Goal: Task Accomplishment & Management: Use online tool/utility

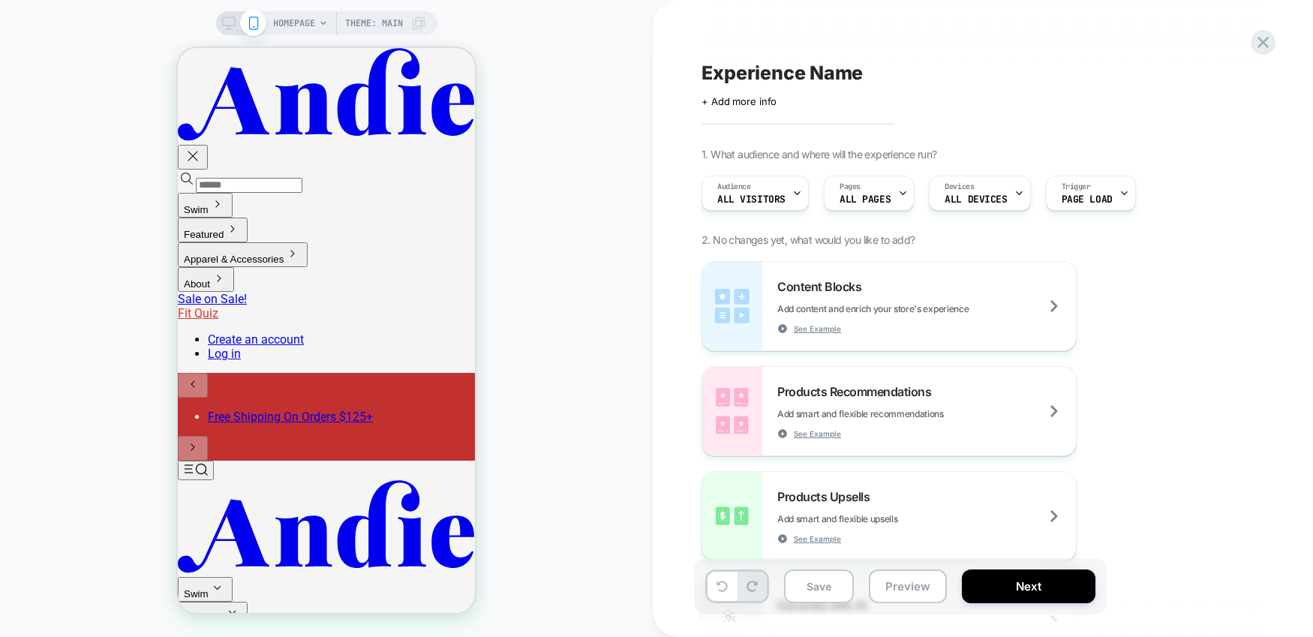
scroll to position [157, 0]
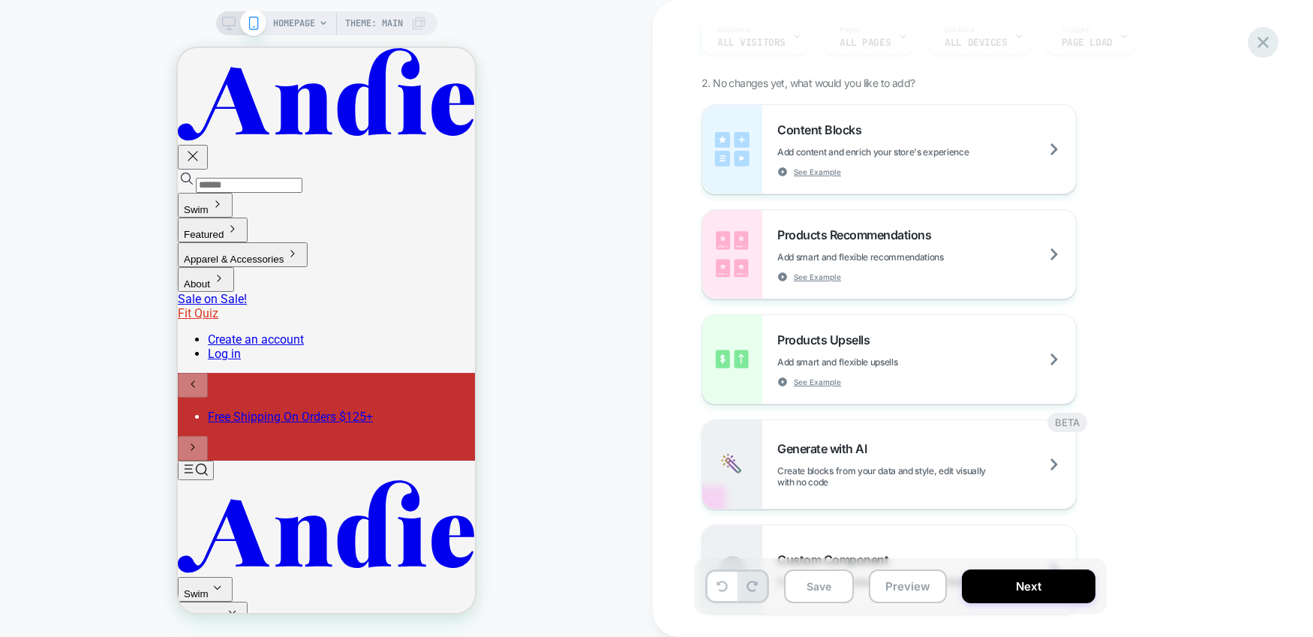
click at [1267, 47] on icon at bounding box center [1263, 42] width 11 height 11
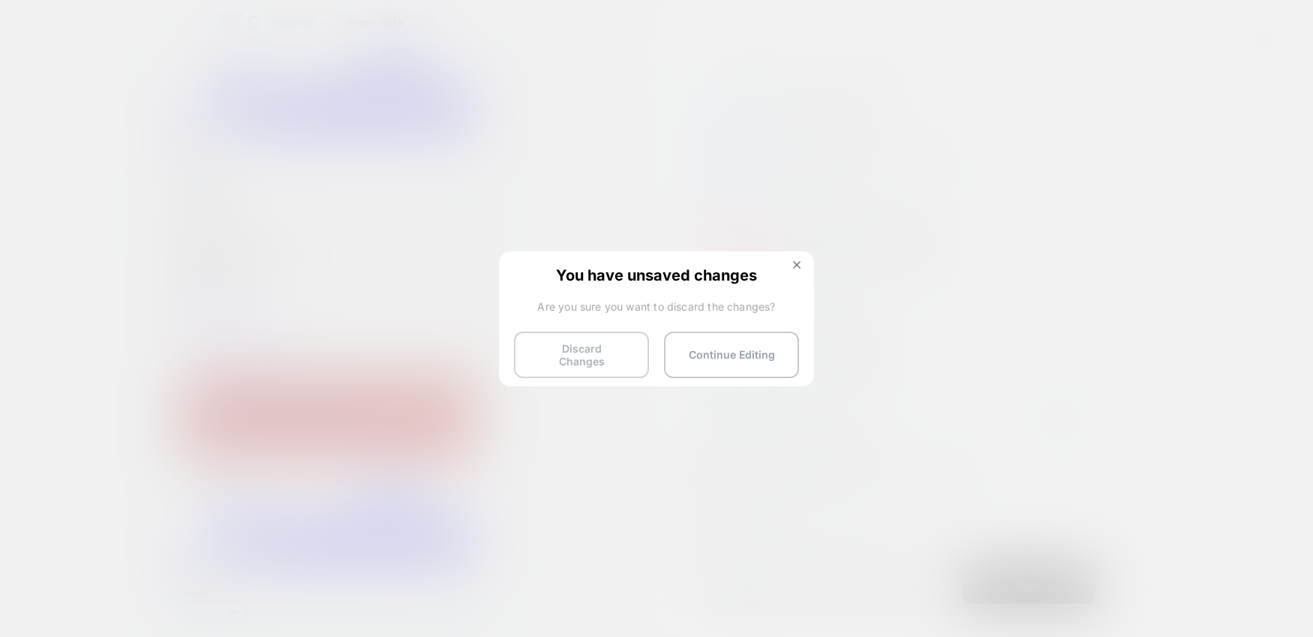
click at [582, 354] on button "Discard Changes" at bounding box center [581, 355] width 135 height 47
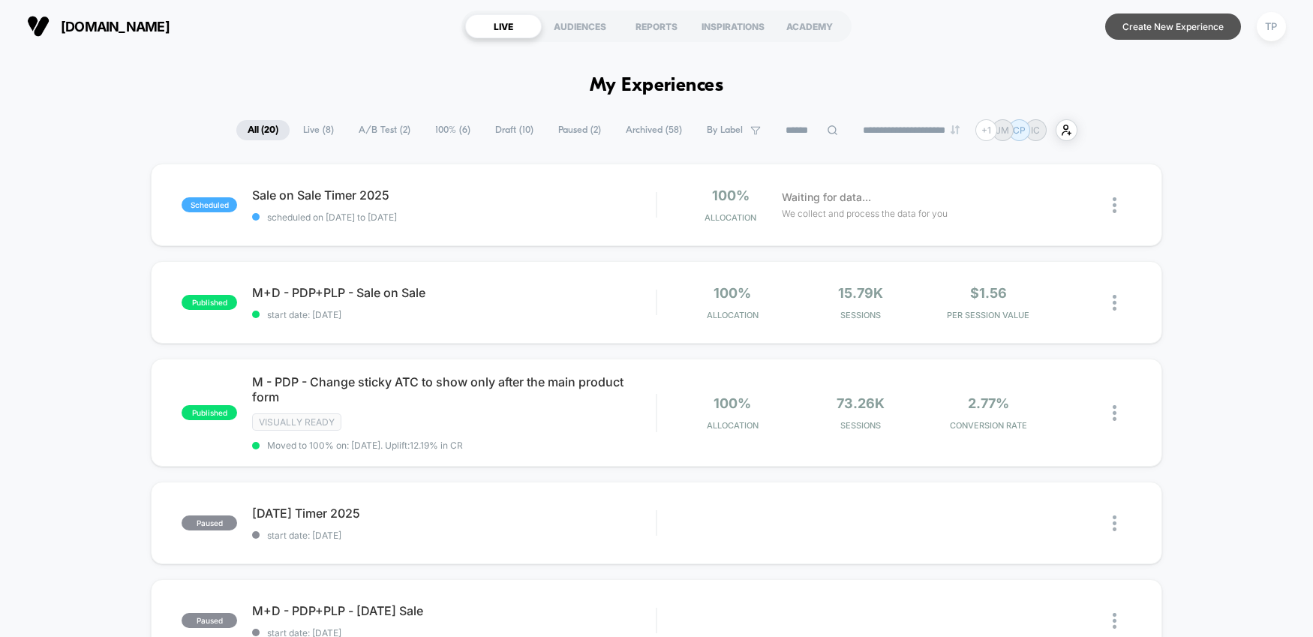
click at [1165, 26] on button "Create New Experience" at bounding box center [1173, 27] width 136 height 26
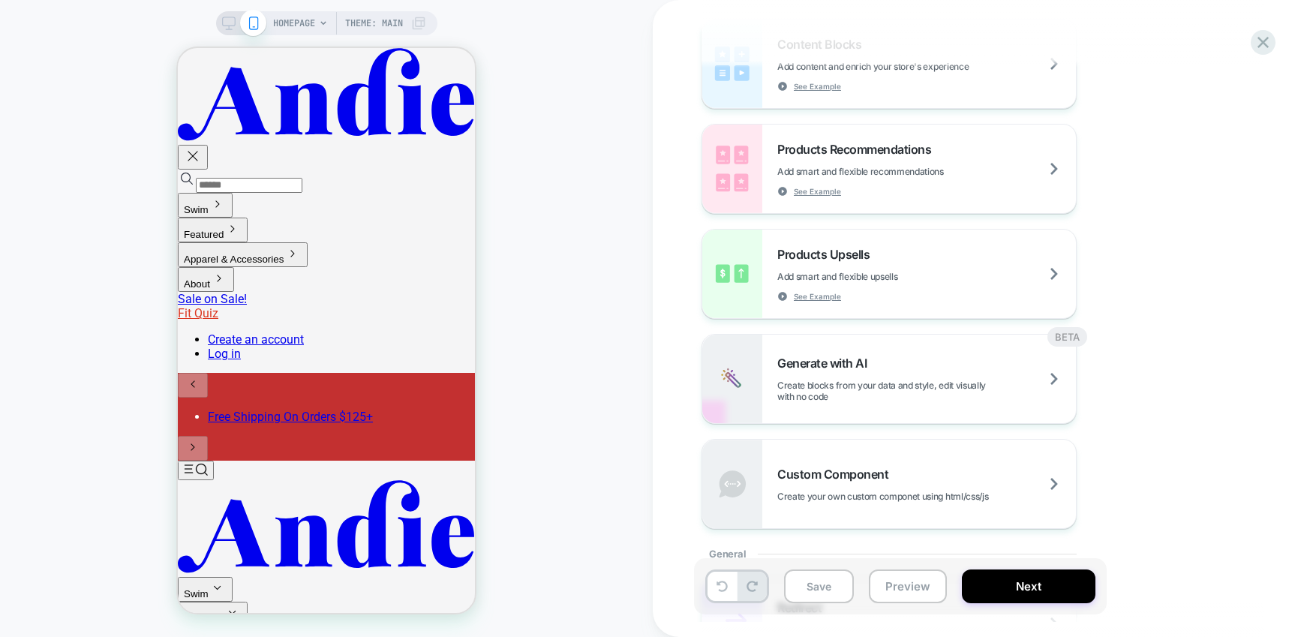
scroll to position [245, 0]
click at [961, 347] on div "Generate with AI Create blocks from your data and style, edit visually with no …" at bounding box center [889, 376] width 374 height 89
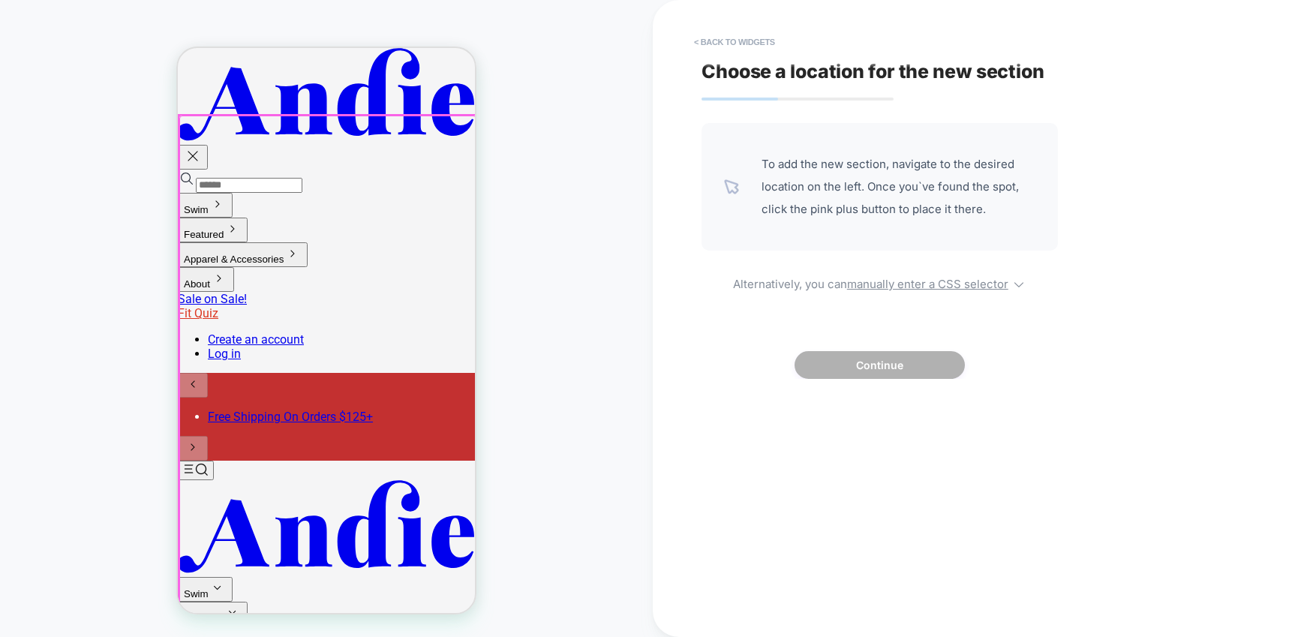
click at [350, 269] on div at bounding box center [327, 369] width 297 height 507
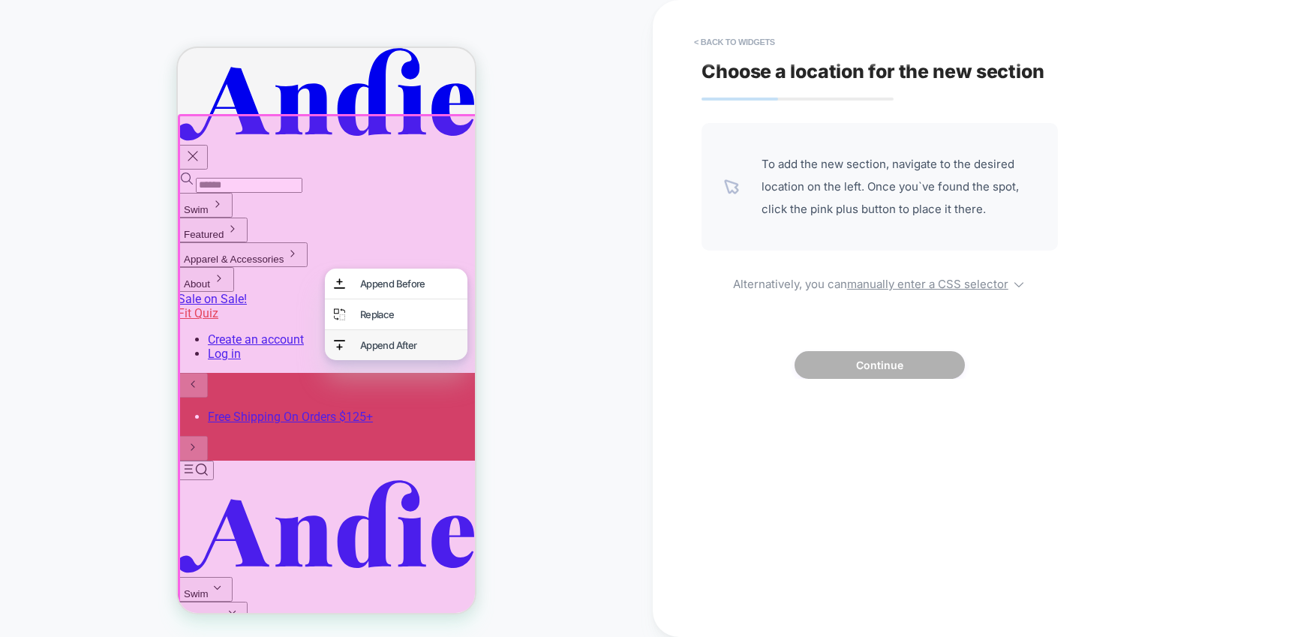
click at [359, 351] on div "Append After" at bounding box center [396, 345] width 143 height 30
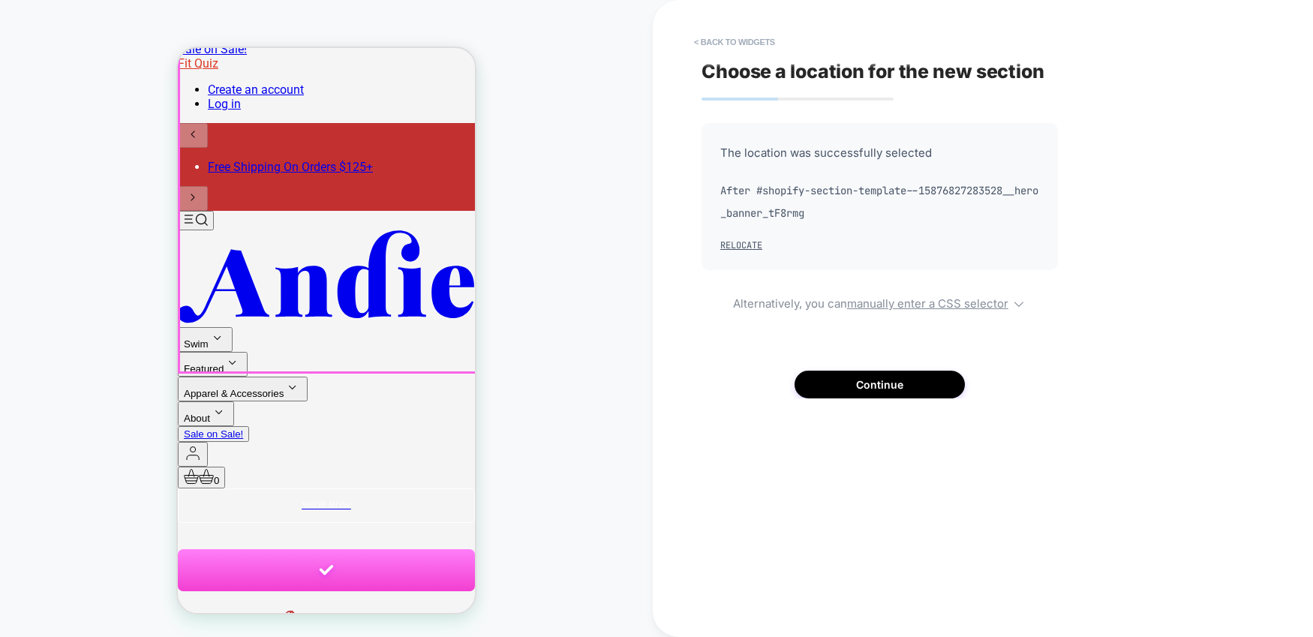
scroll to position [290, 0]
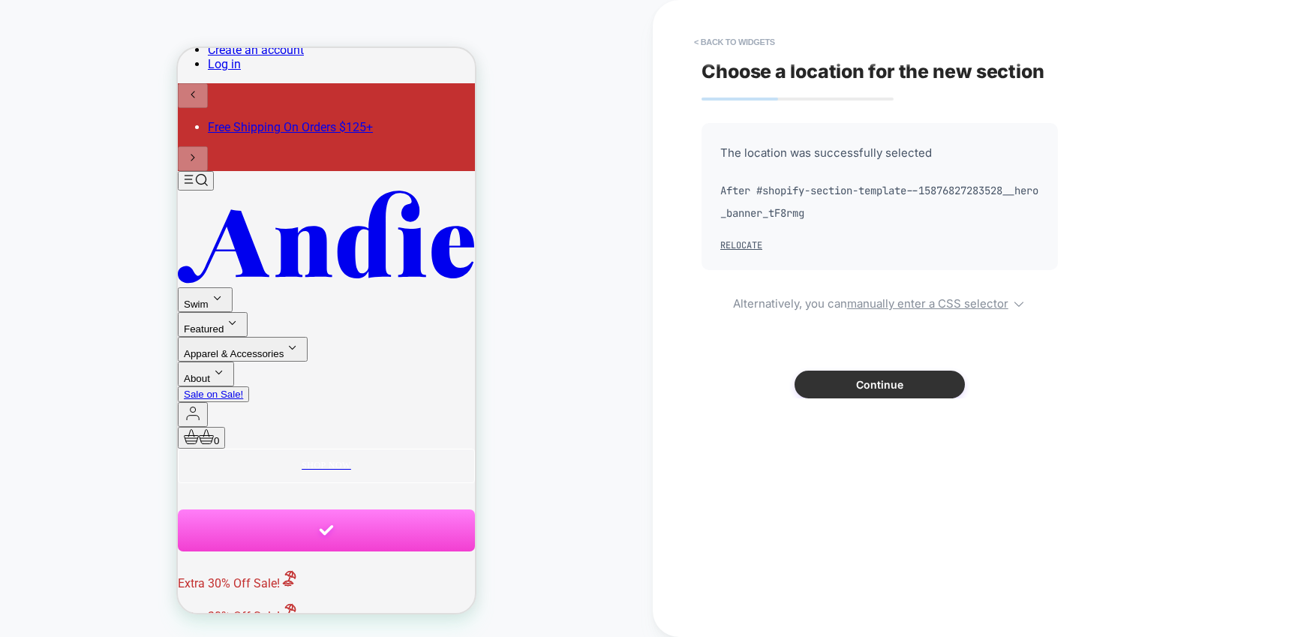
click at [880, 383] on button "Continue" at bounding box center [880, 385] width 170 height 28
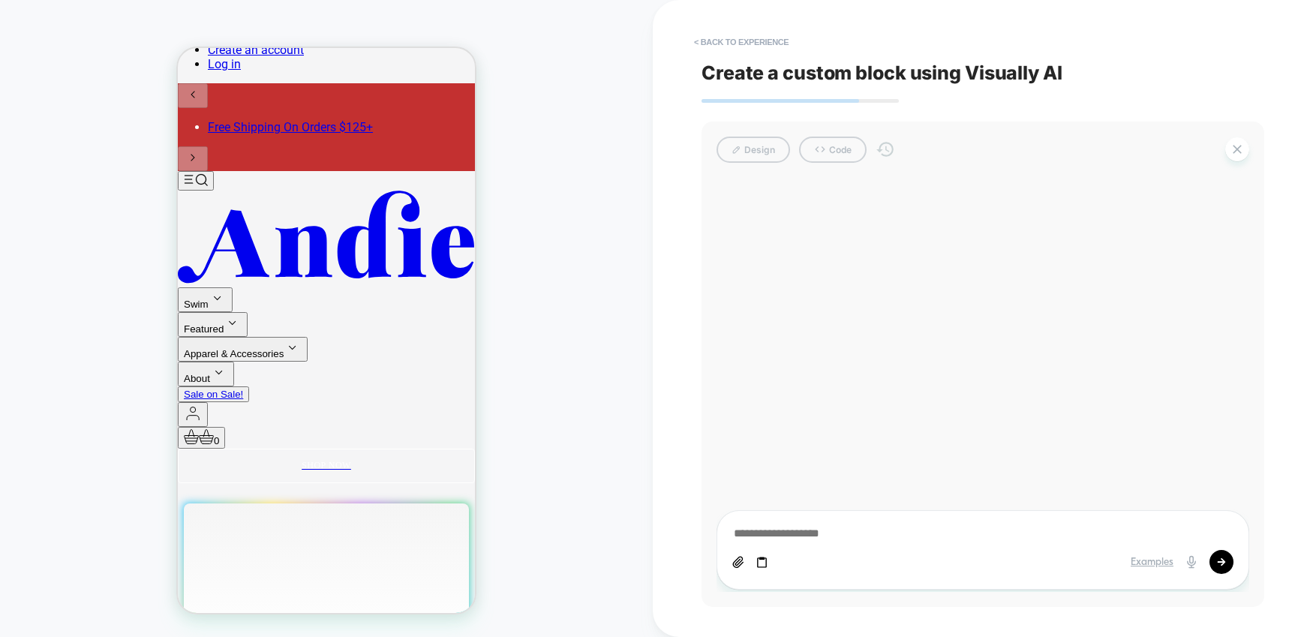
click at [771, 531] on textarea at bounding box center [982, 534] width 501 height 17
paste textarea "**********"
type textarea "*"
type textarea "**********"
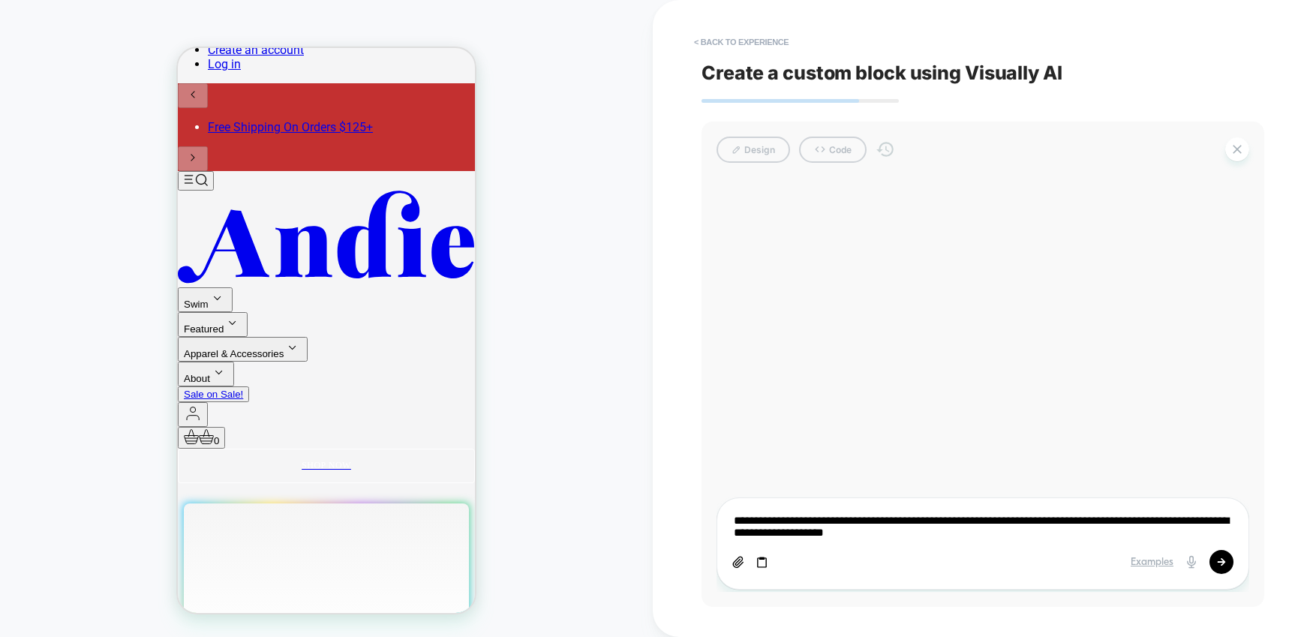
type textarea "*"
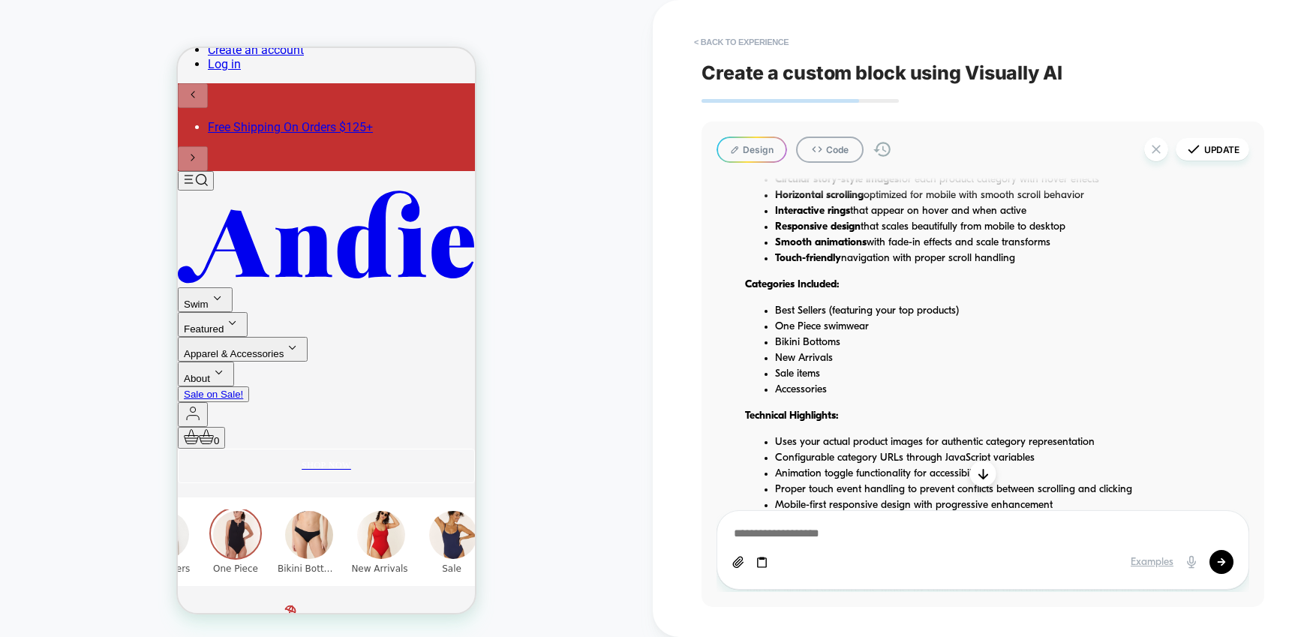
scroll to position [0, 0]
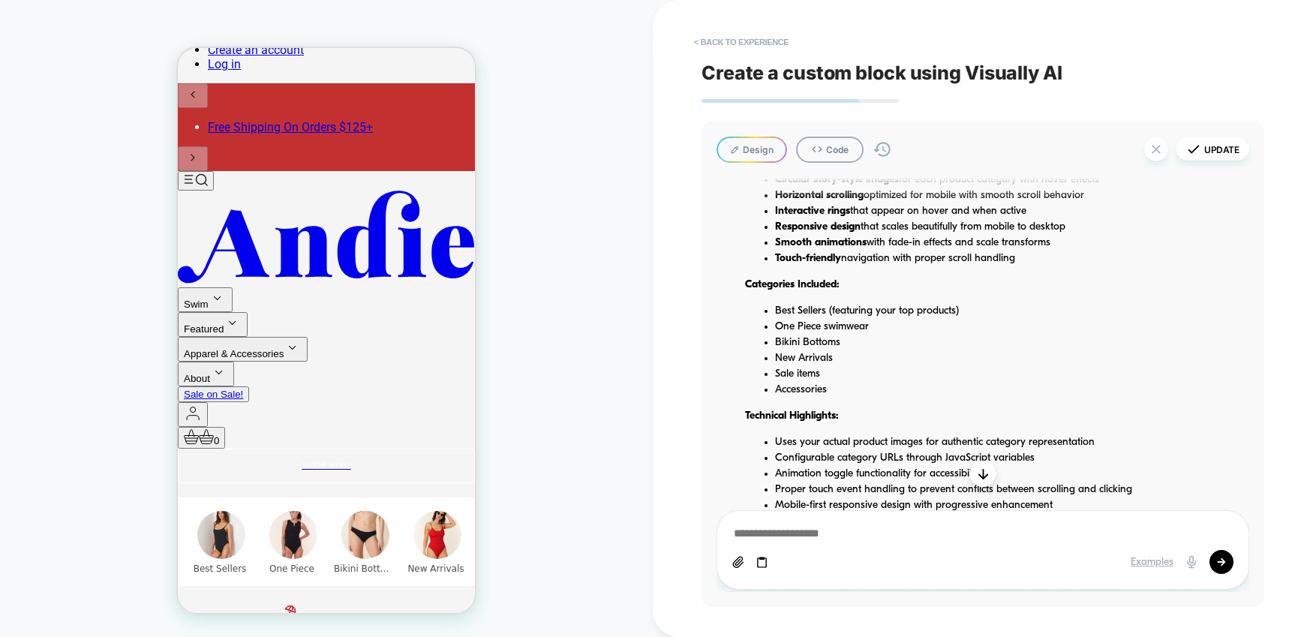
click at [194, 173] on icon "Top" at bounding box center [196, 179] width 24 height 13
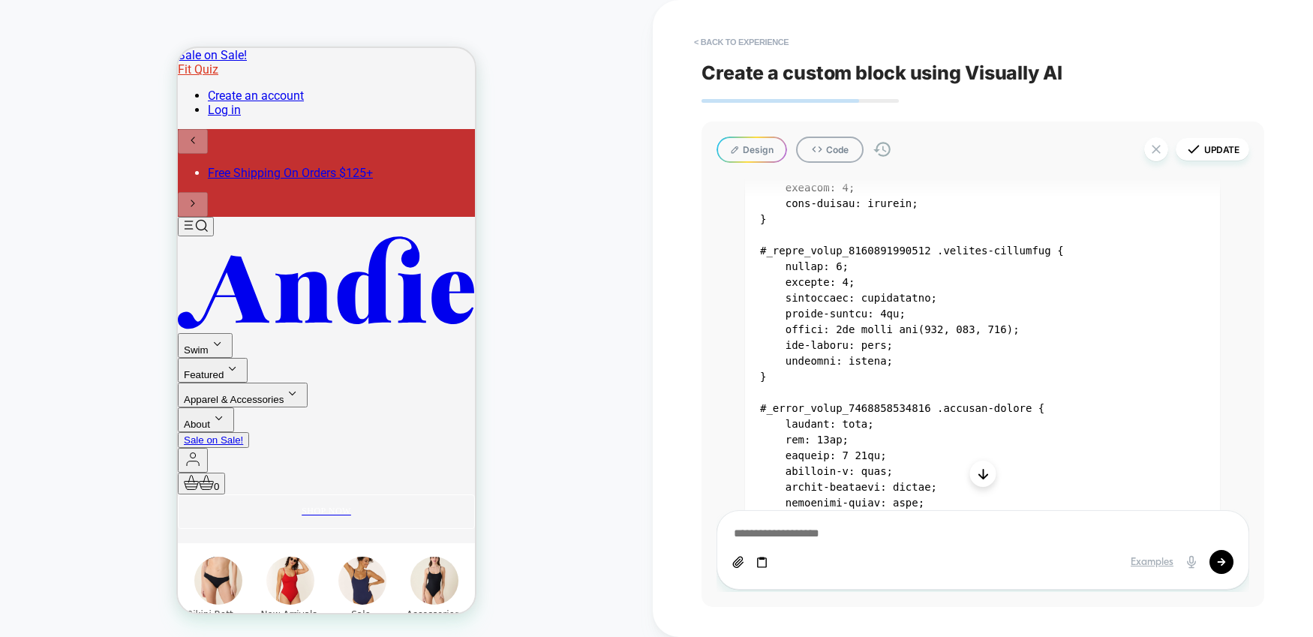
scroll to position [1007, 0]
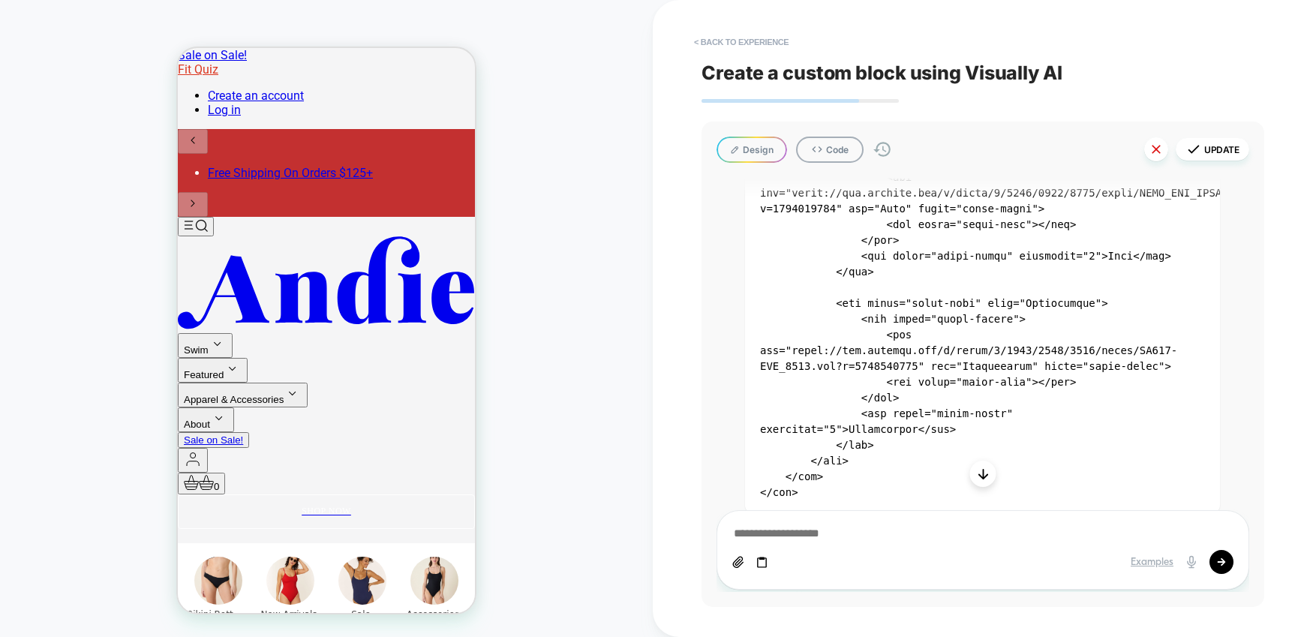
click at [1156, 153] on icon at bounding box center [1156, 149] width 15 height 15
click at [1188, 248] on button "Yes" at bounding box center [1199, 252] width 74 height 23
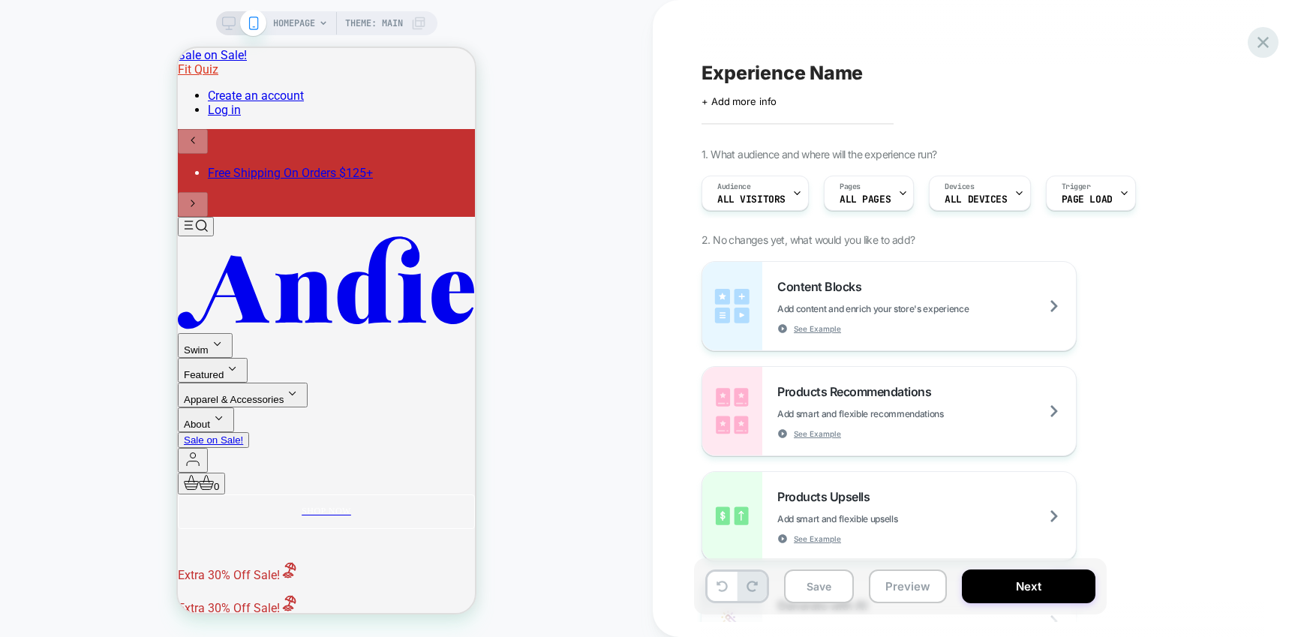
click at [1266, 42] on icon at bounding box center [1263, 42] width 20 height 20
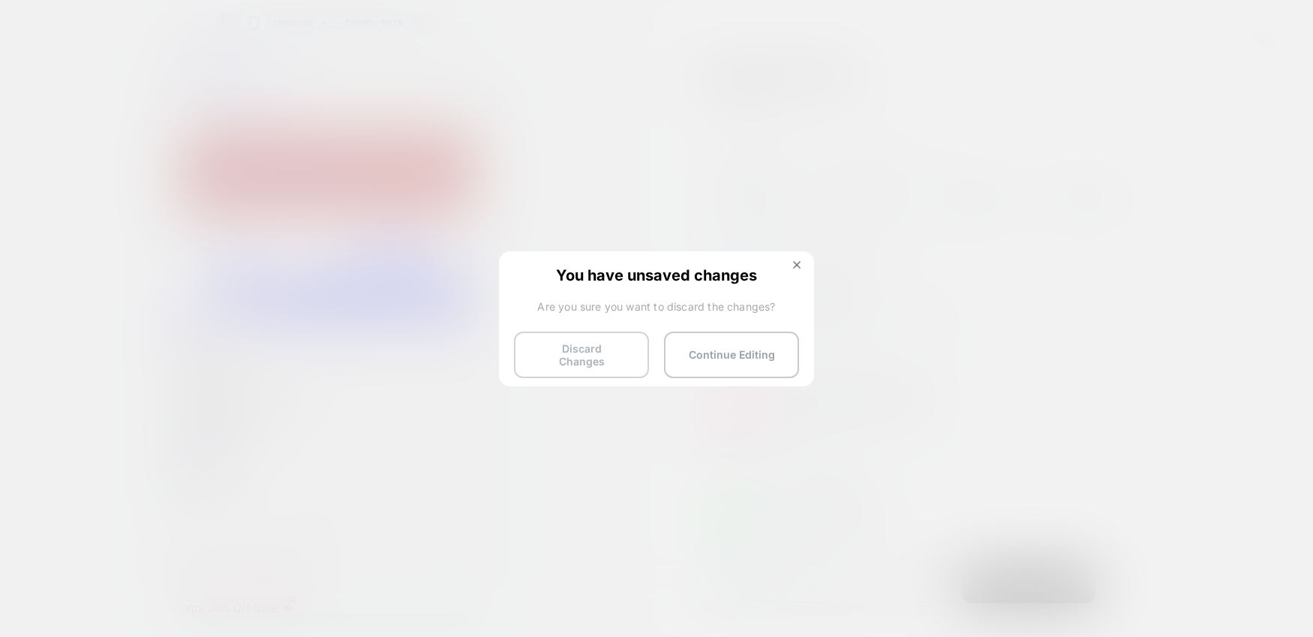
click at [594, 360] on button "Discard Changes" at bounding box center [581, 355] width 135 height 47
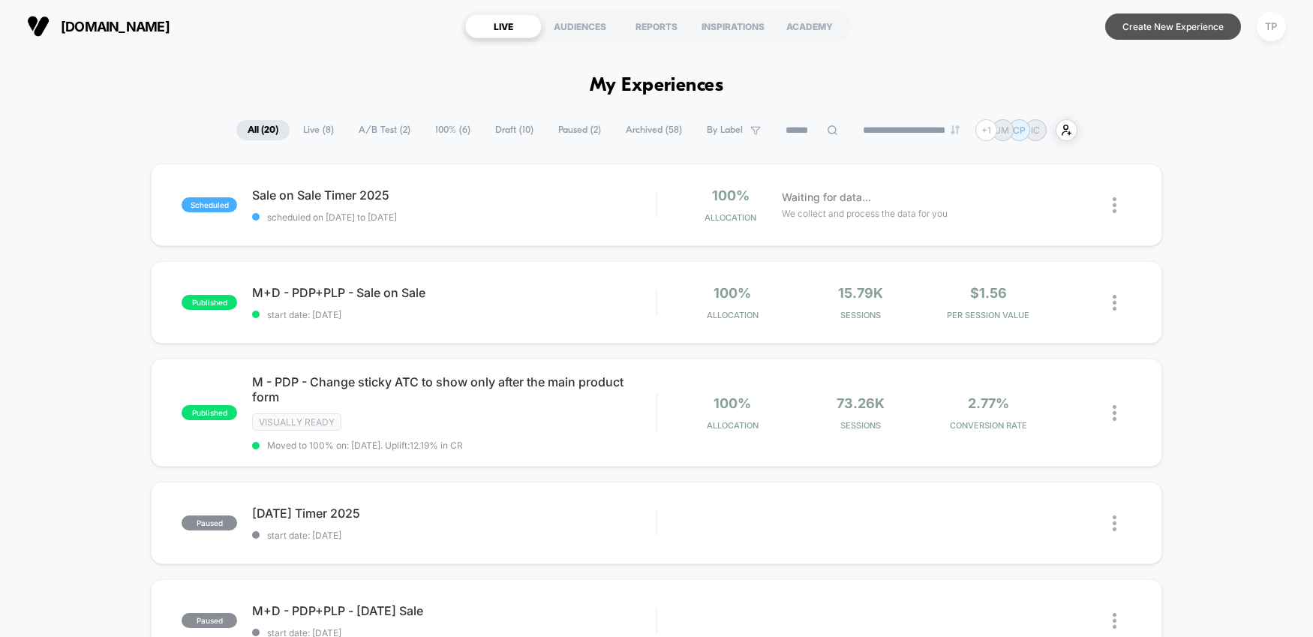
click at [1126, 23] on button "Create New Experience" at bounding box center [1173, 27] width 136 height 26
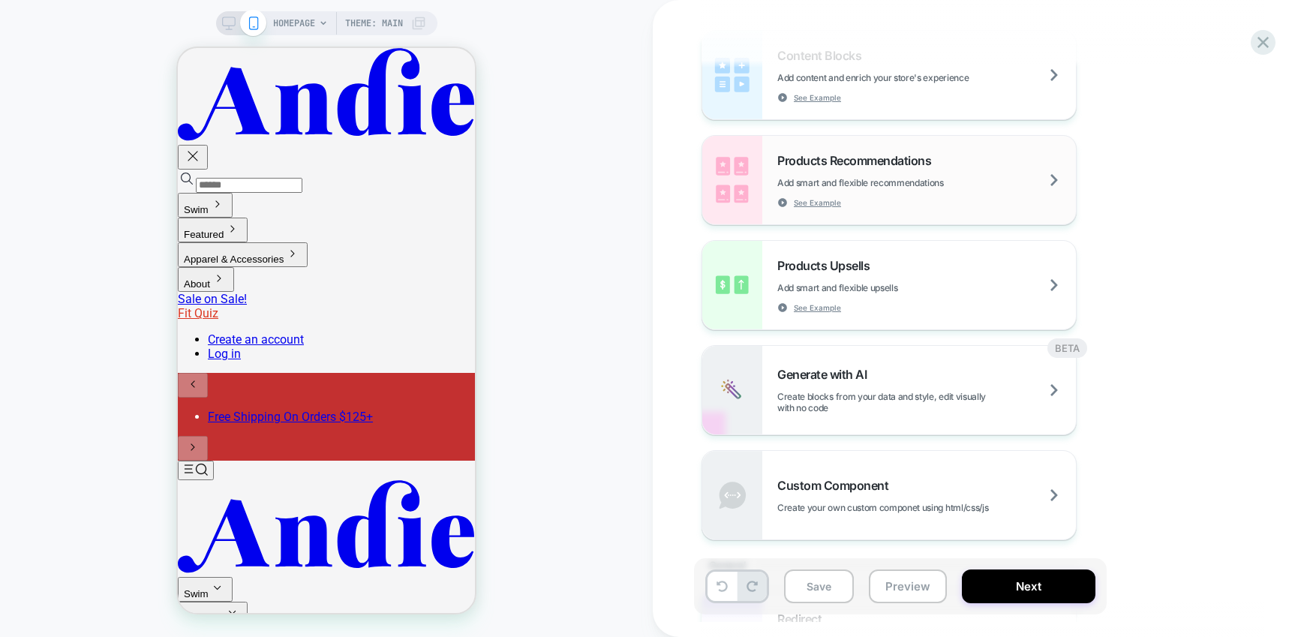
scroll to position [278, 0]
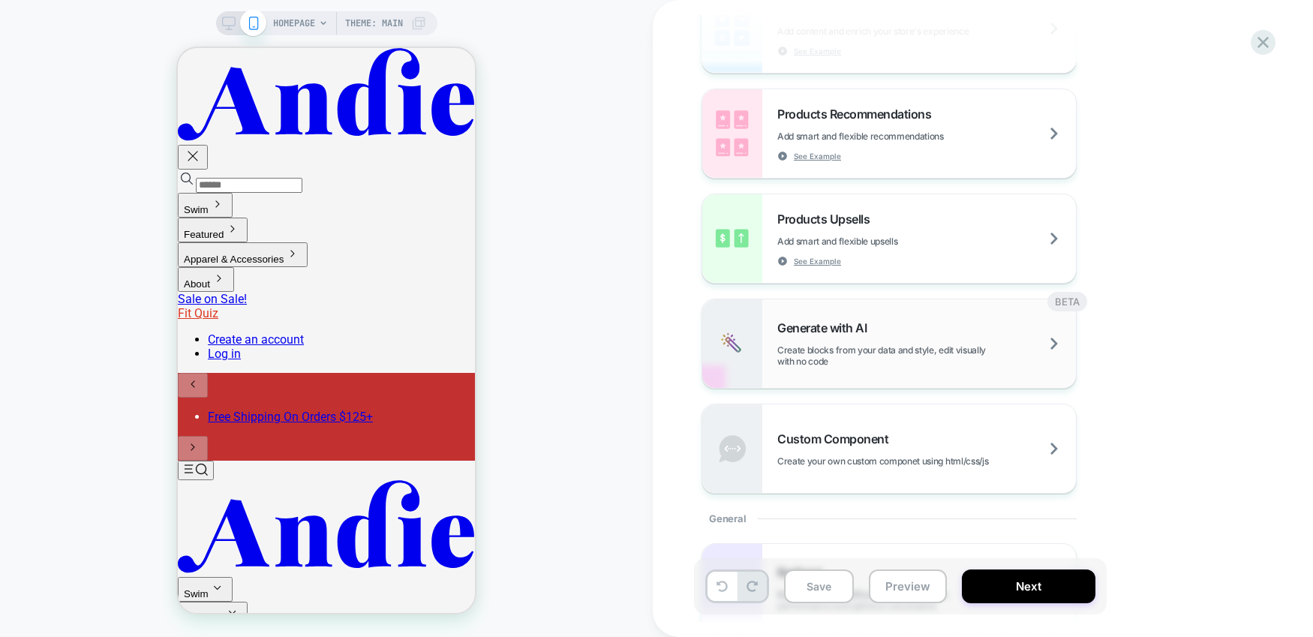
click at [1026, 343] on div "Generate with AI Create blocks from your data and style, edit visually with no …" at bounding box center [926, 343] width 299 height 47
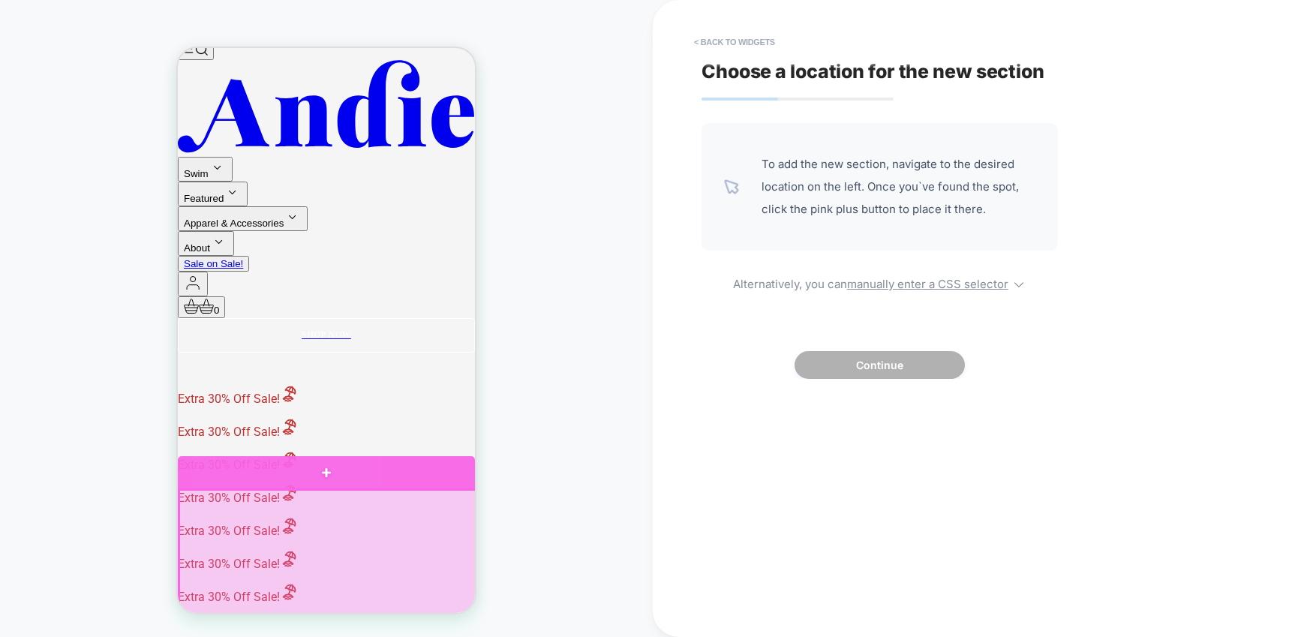
scroll to position [374, 0]
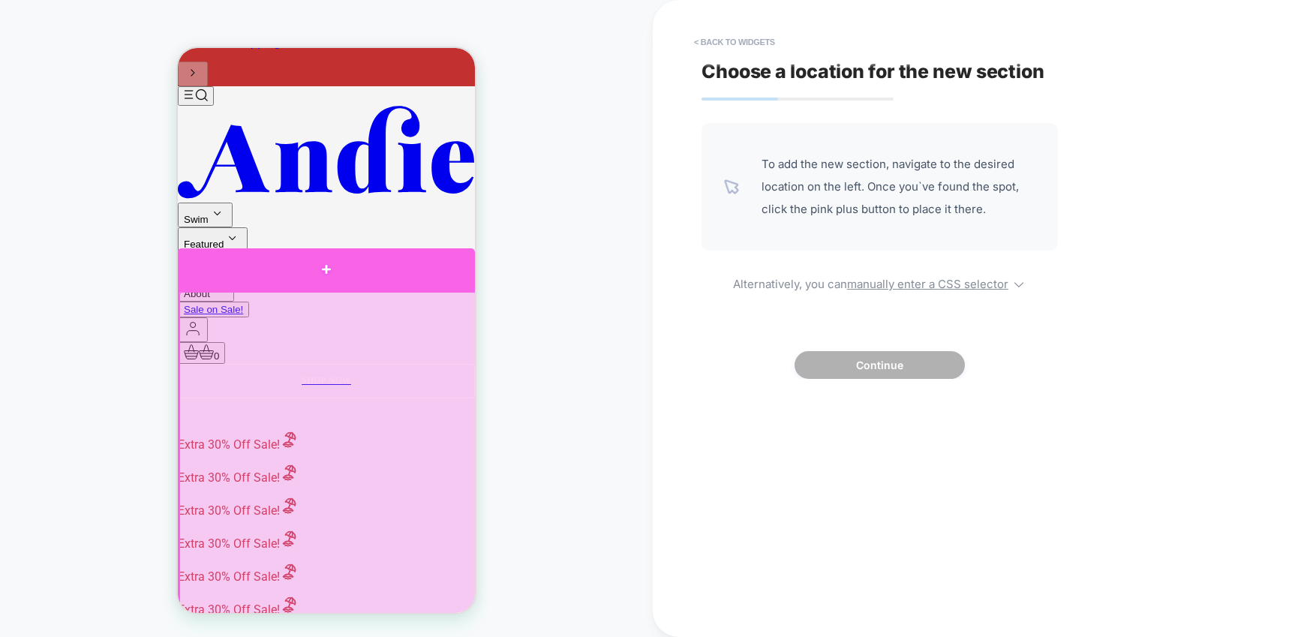
click at [319, 271] on div at bounding box center [326, 269] width 297 height 42
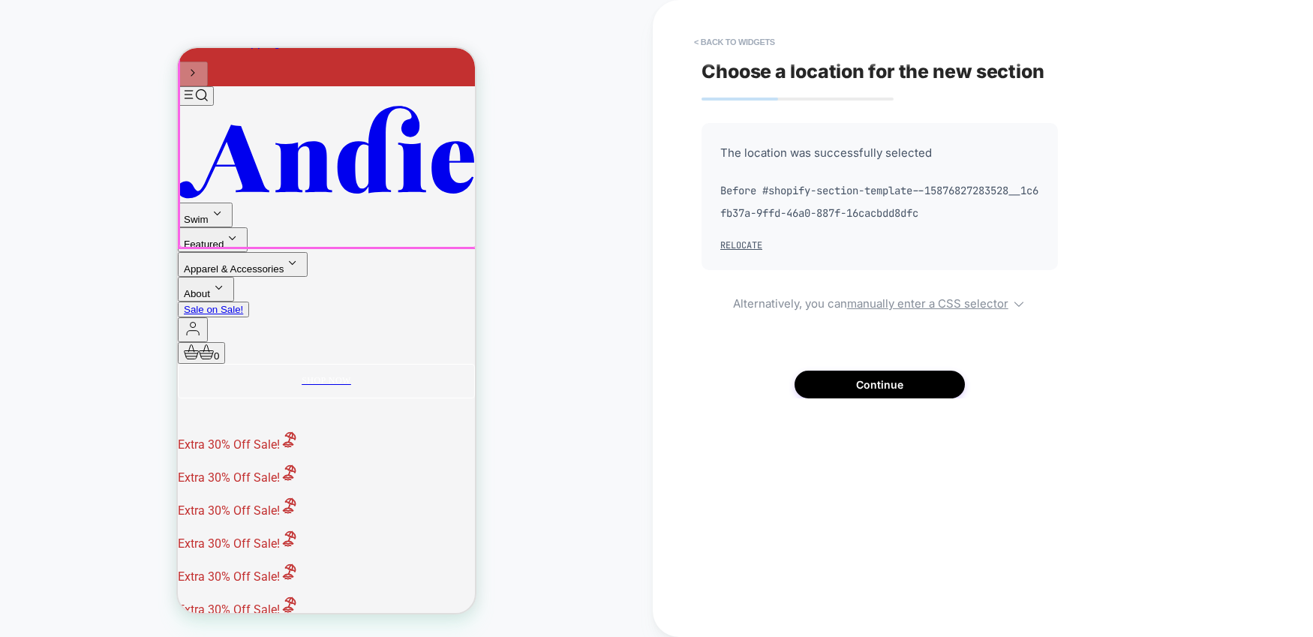
scroll to position [334, 0]
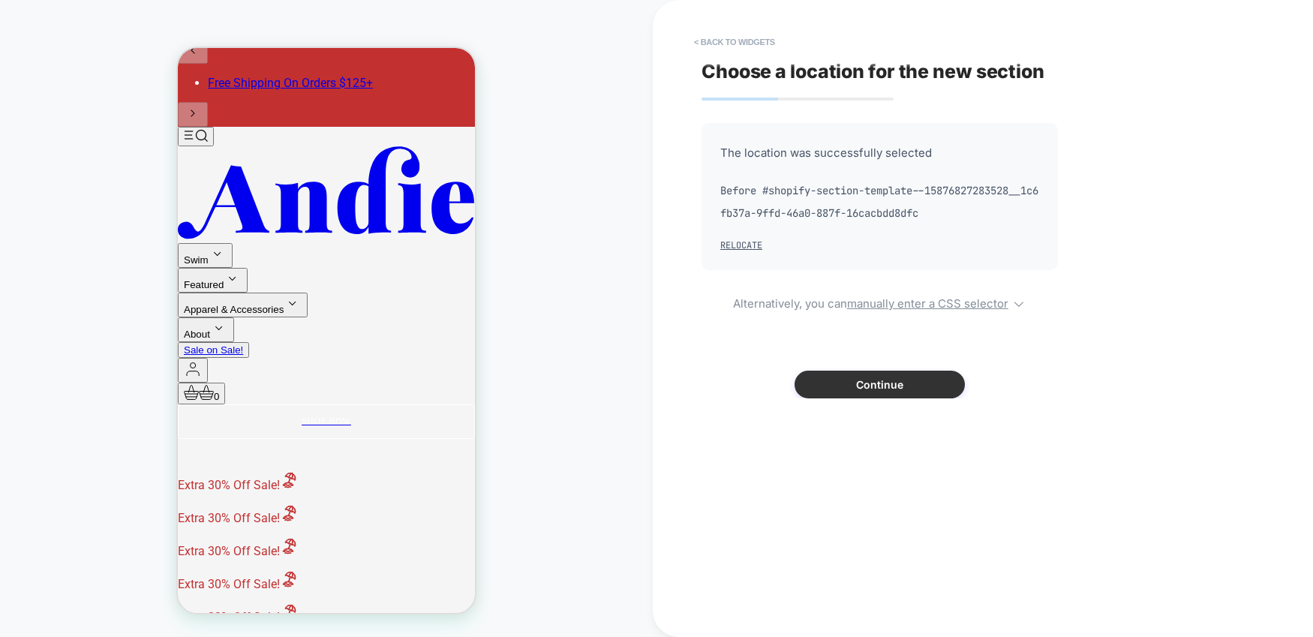
click at [892, 378] on button "Continue" at bounding box center [880, 385] width 170 height 28
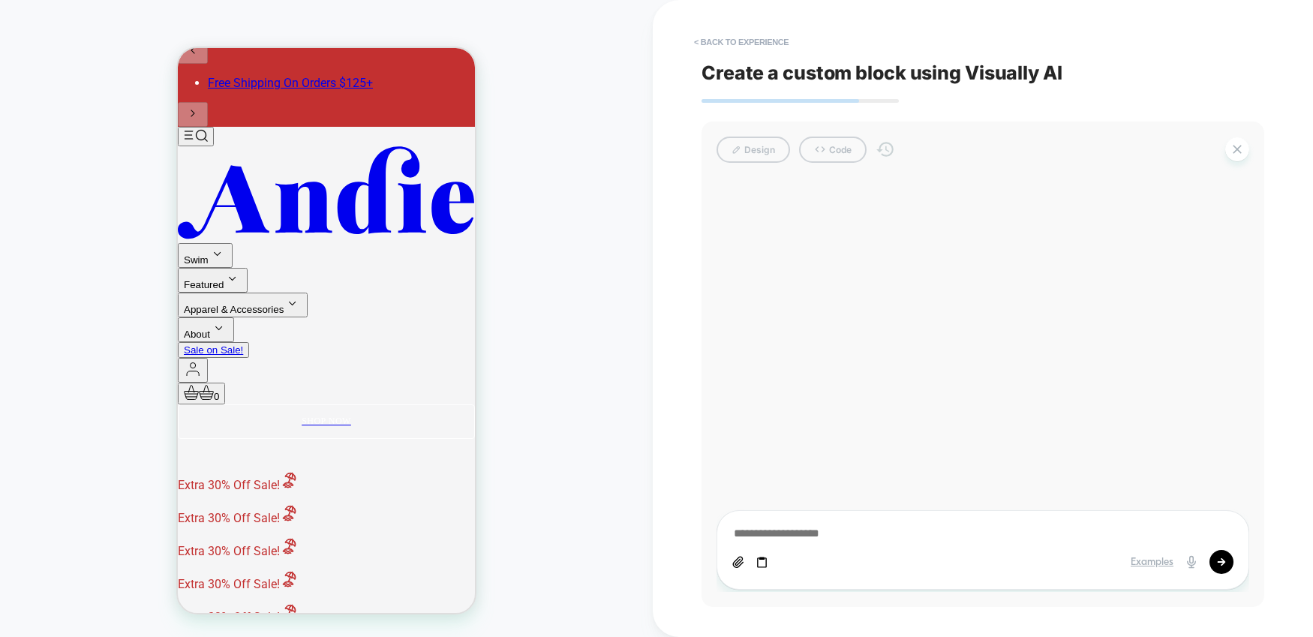
click at [751, 533] on textarea at bounding box center [982, 534] width 501 height 17
paste textarea "**********"
type textarea "*"
type textarea "**********"
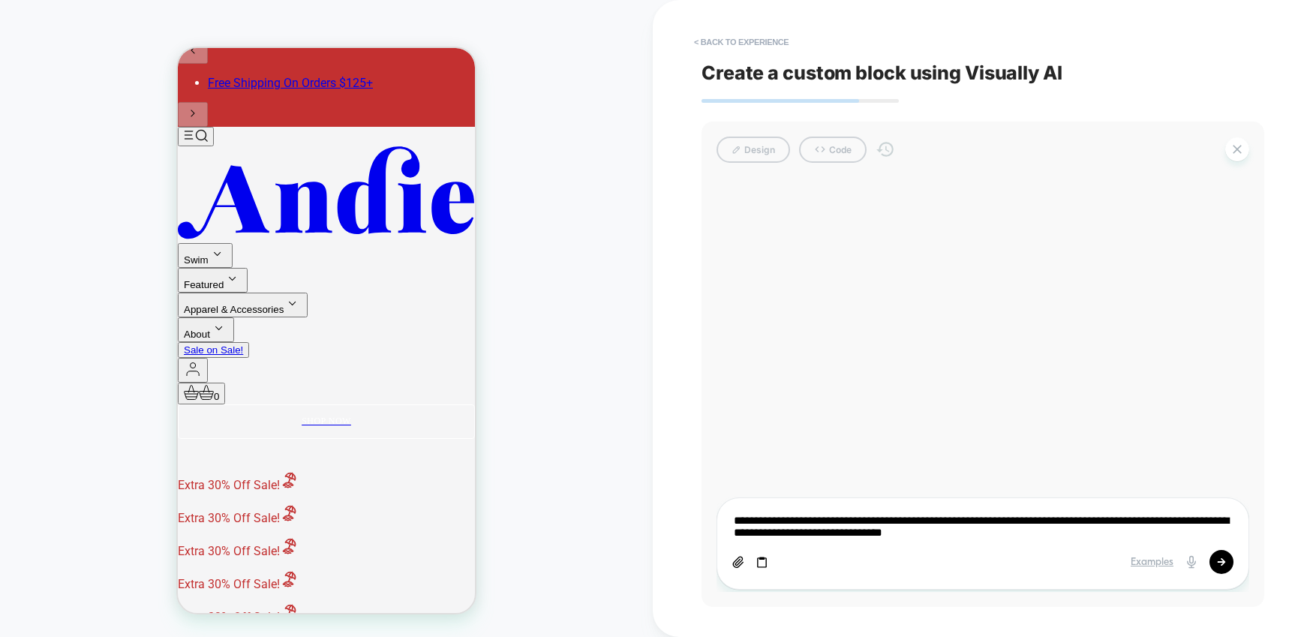
drag, startPoint x: 782, startPoint y: 522, endPoint x: 852, endPoint y: 522, distance: 69.8
click at [852, 522] on textarea "**********" at bounding box center [982, 527] width 501 height 29
type textarea "*"
type textarea "**********"
type textarea "*"
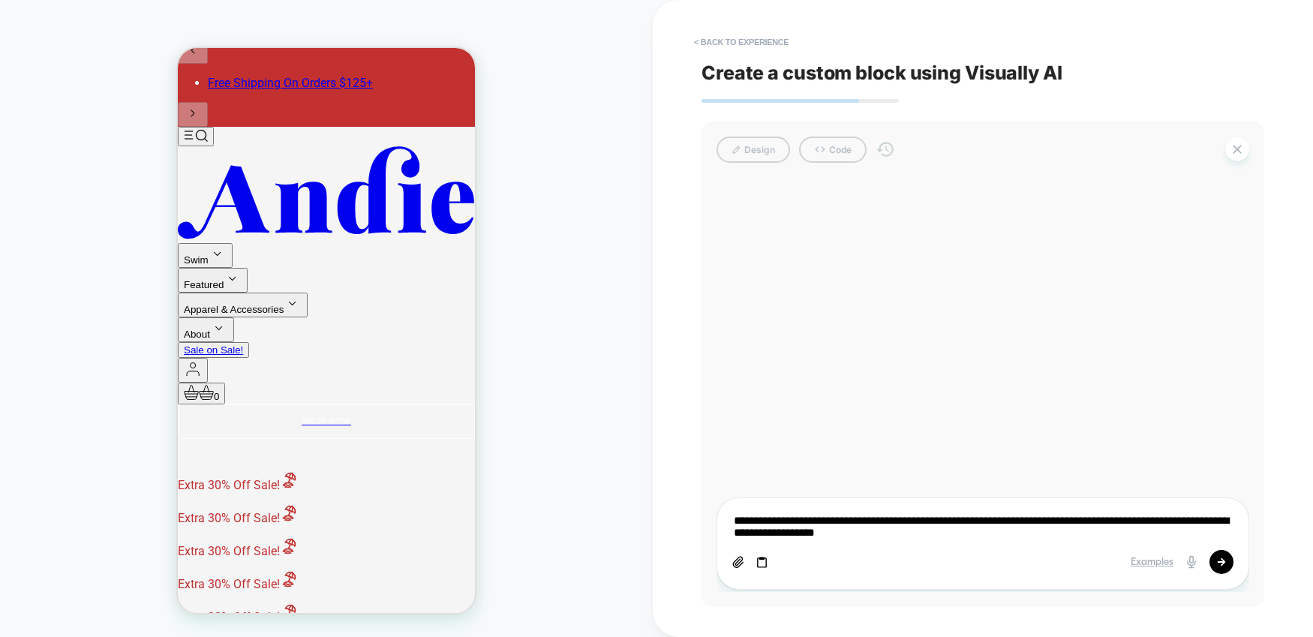
type textarea "**********"
type textarea "*"
click at [1003, 537] on textarea "**********" at bounding box center [982, 527] width 501 height 29
type textarea "**********"
click at [1227, 564] on button at bounding box center [1222, 562] width 24 height 24
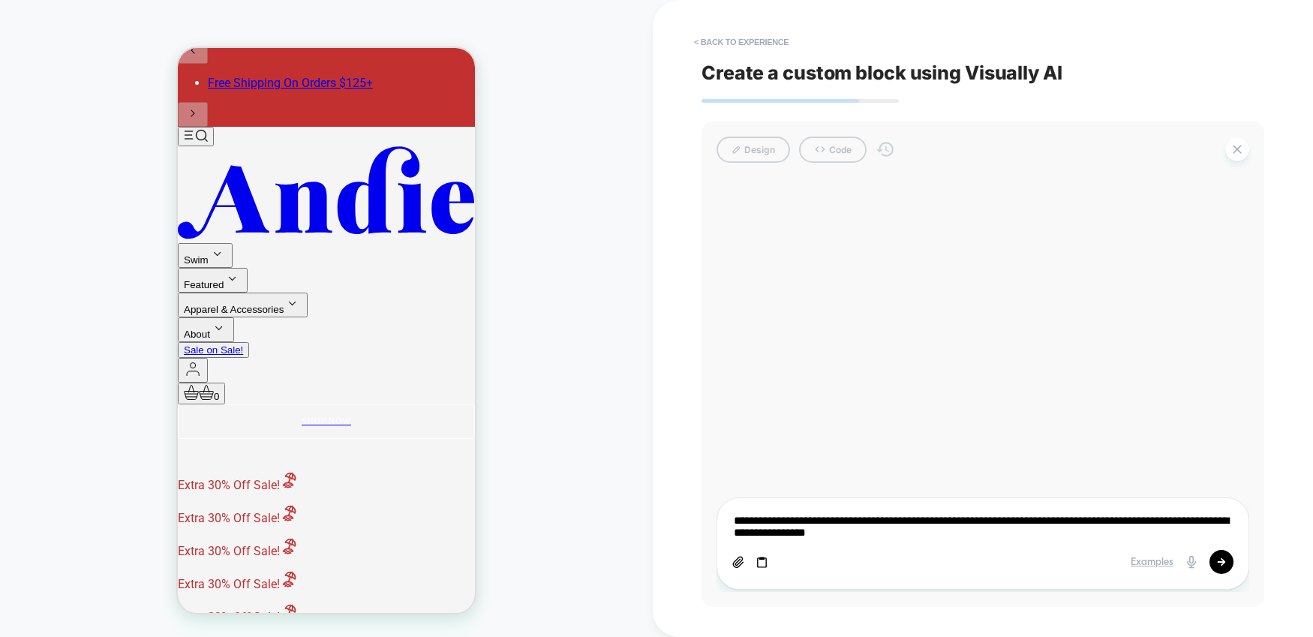
type textarea "*"
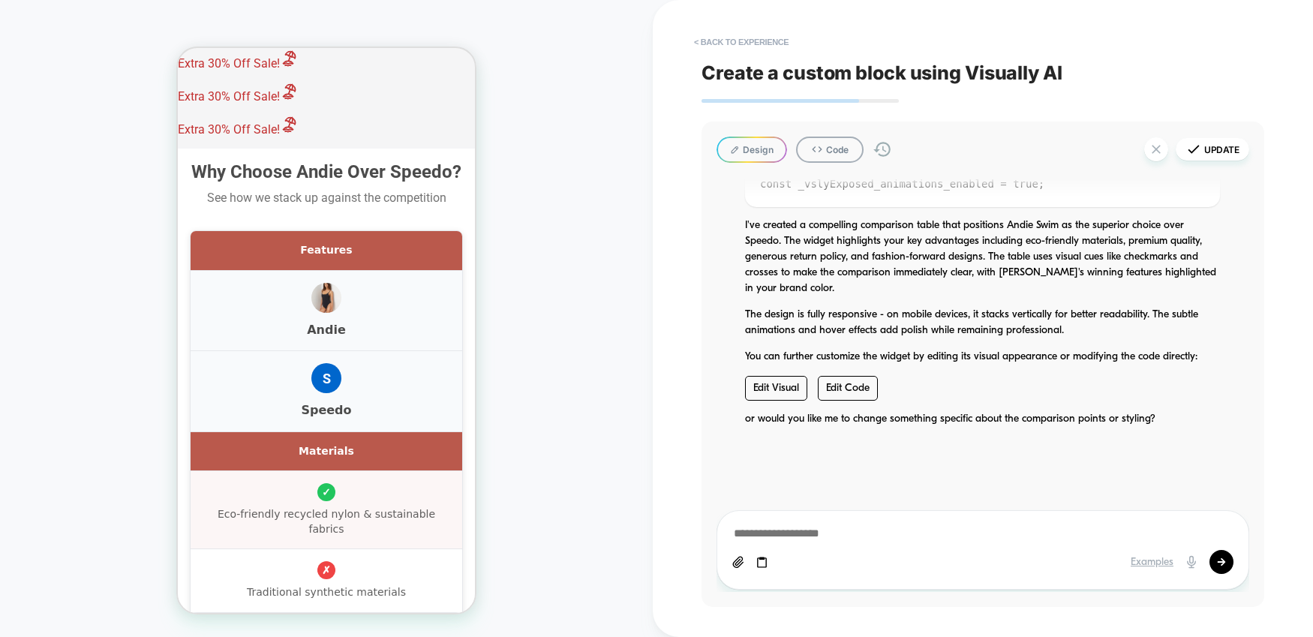
scroll to position [957, 0]
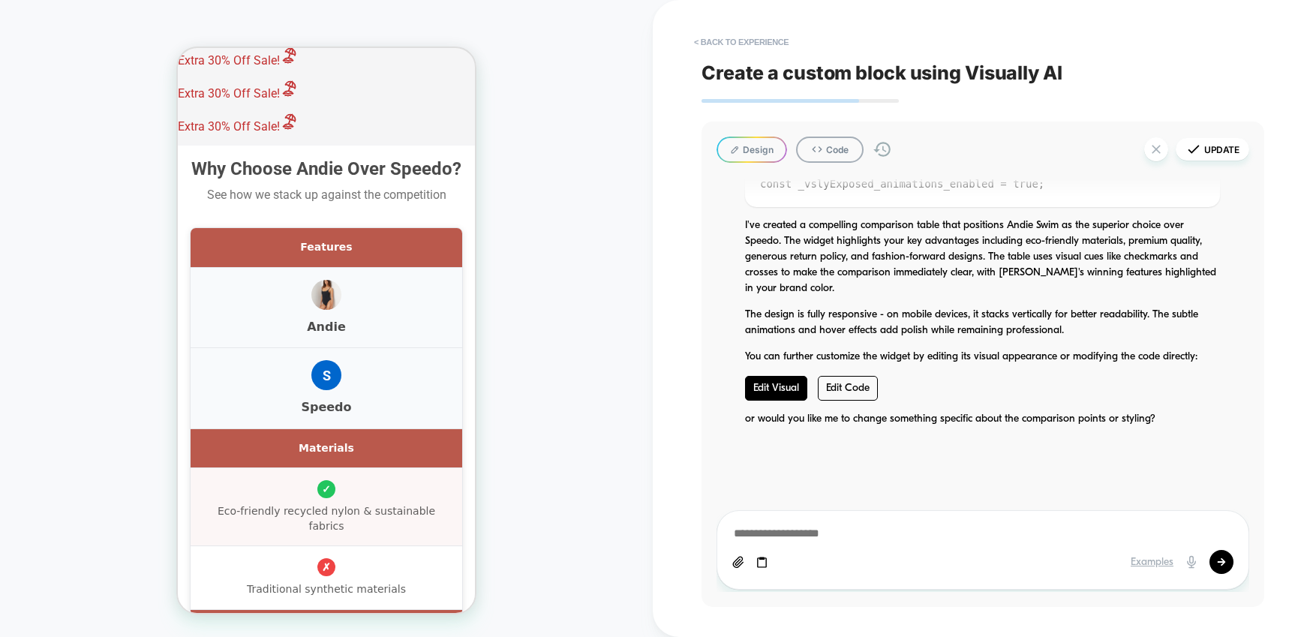
click at [786, 390] on link "Edit Visual" at bounding box center [776, 388] width 62 height 25
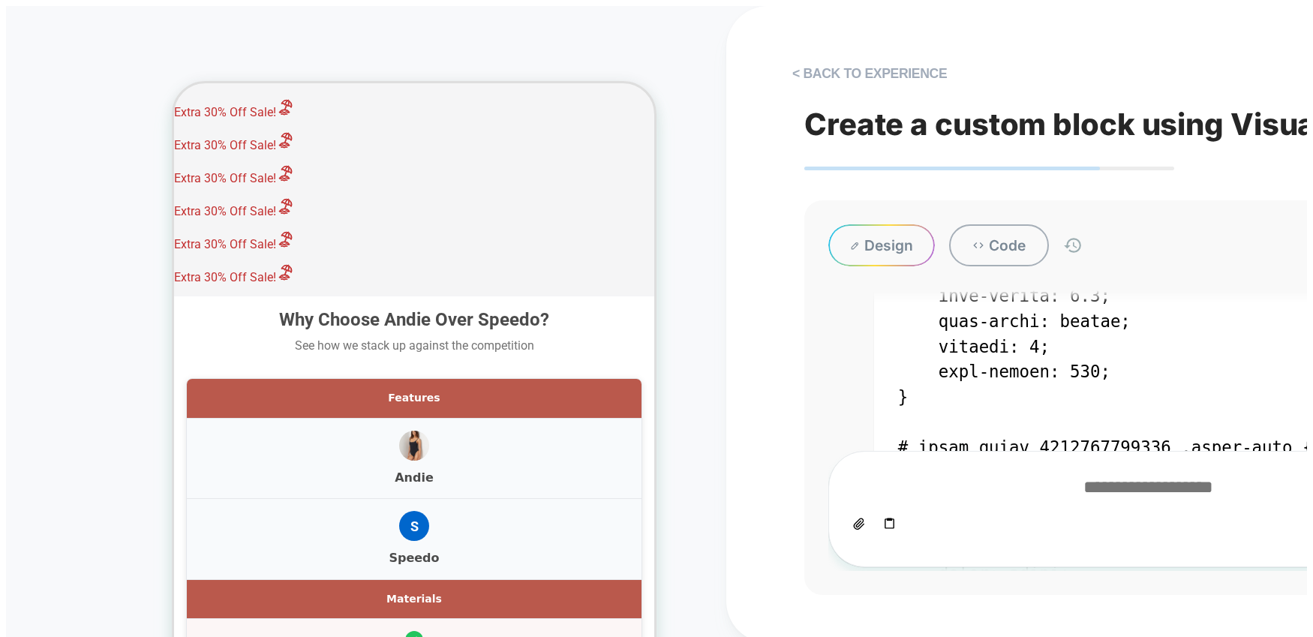
type textarea "*"
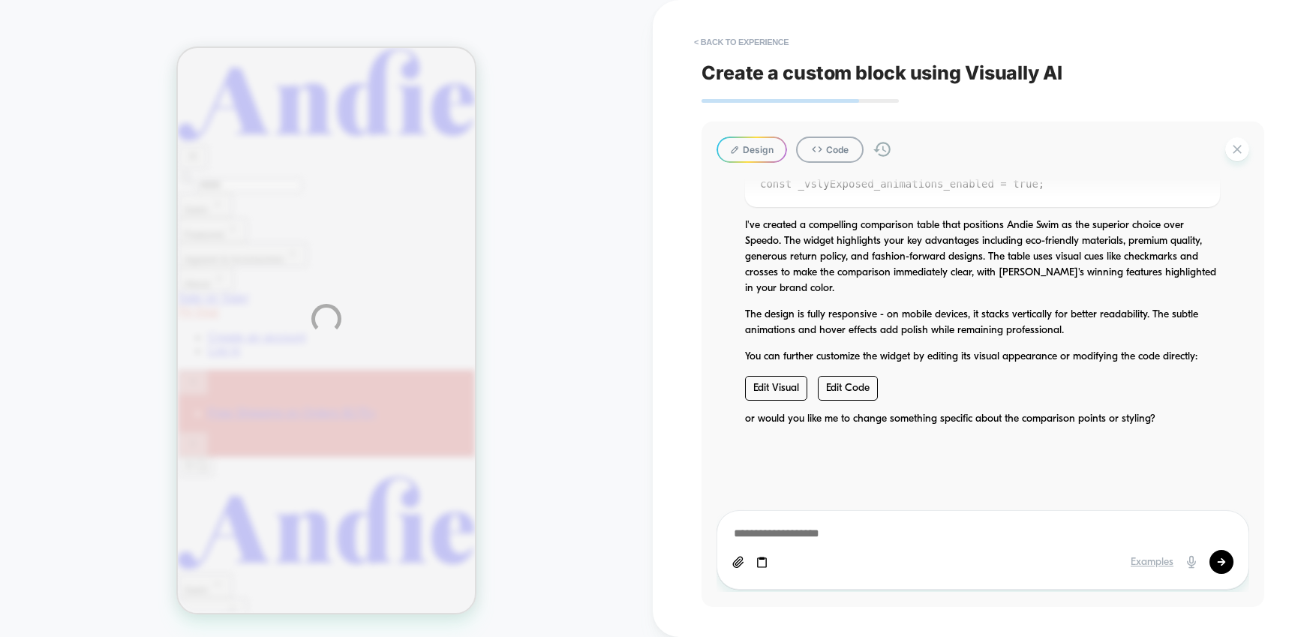
type textarea "*"
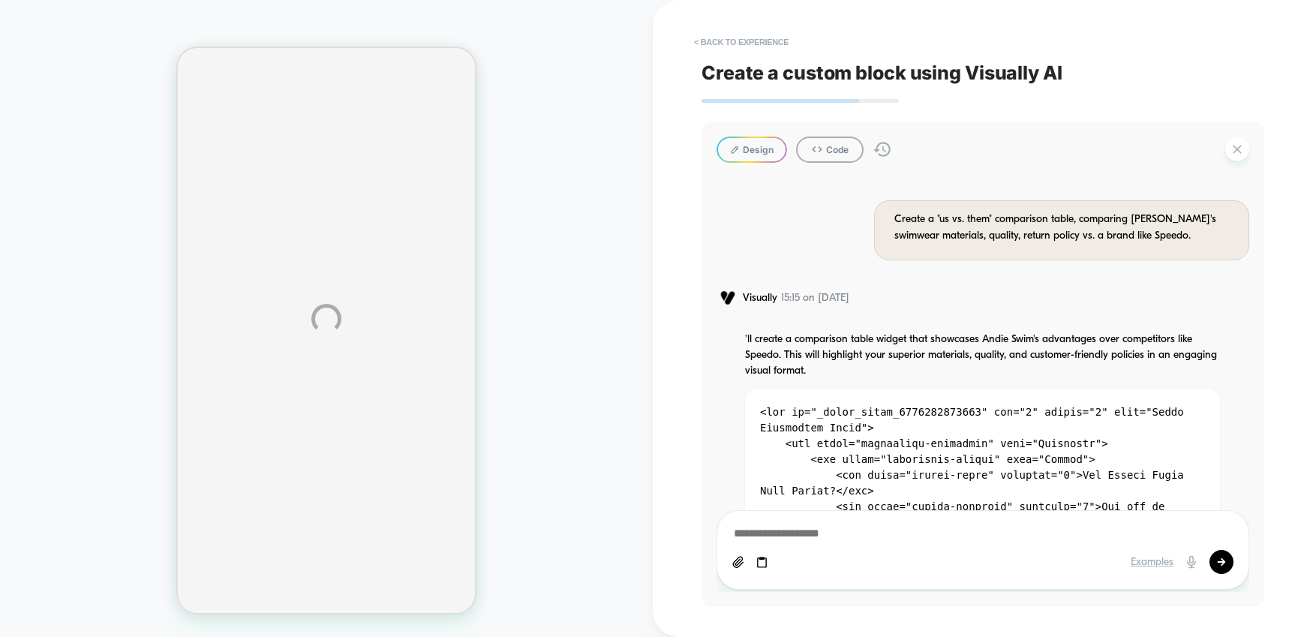
scroll to position [6866, 0]
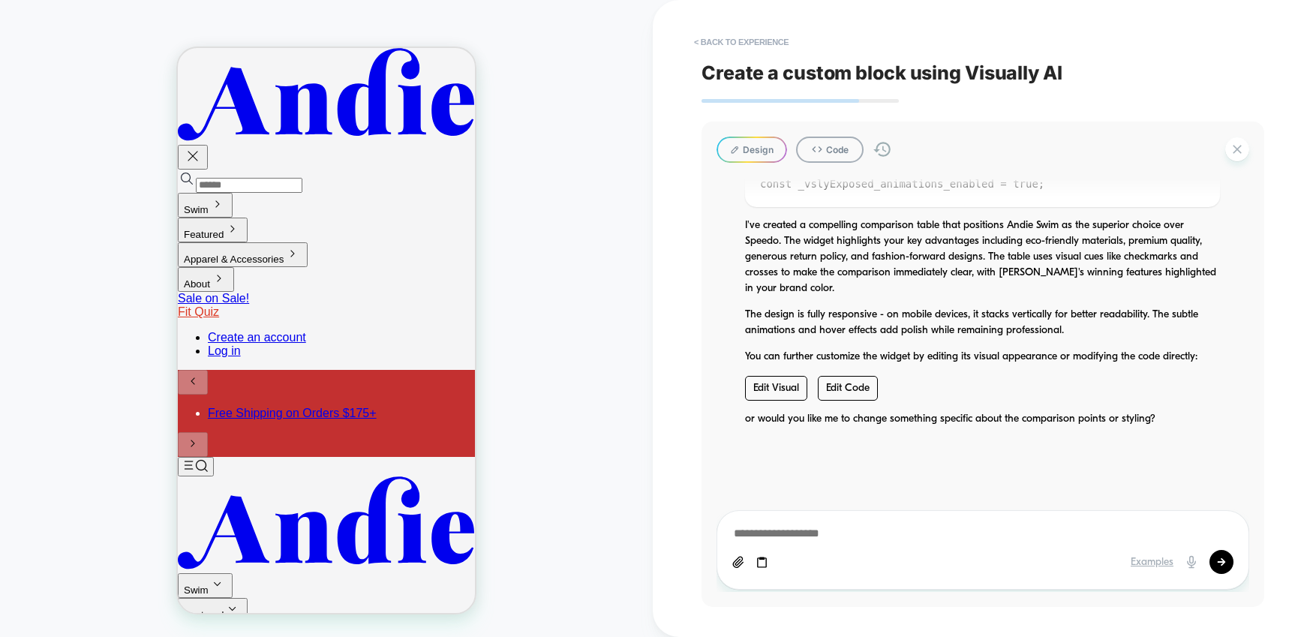
type textarea "*"
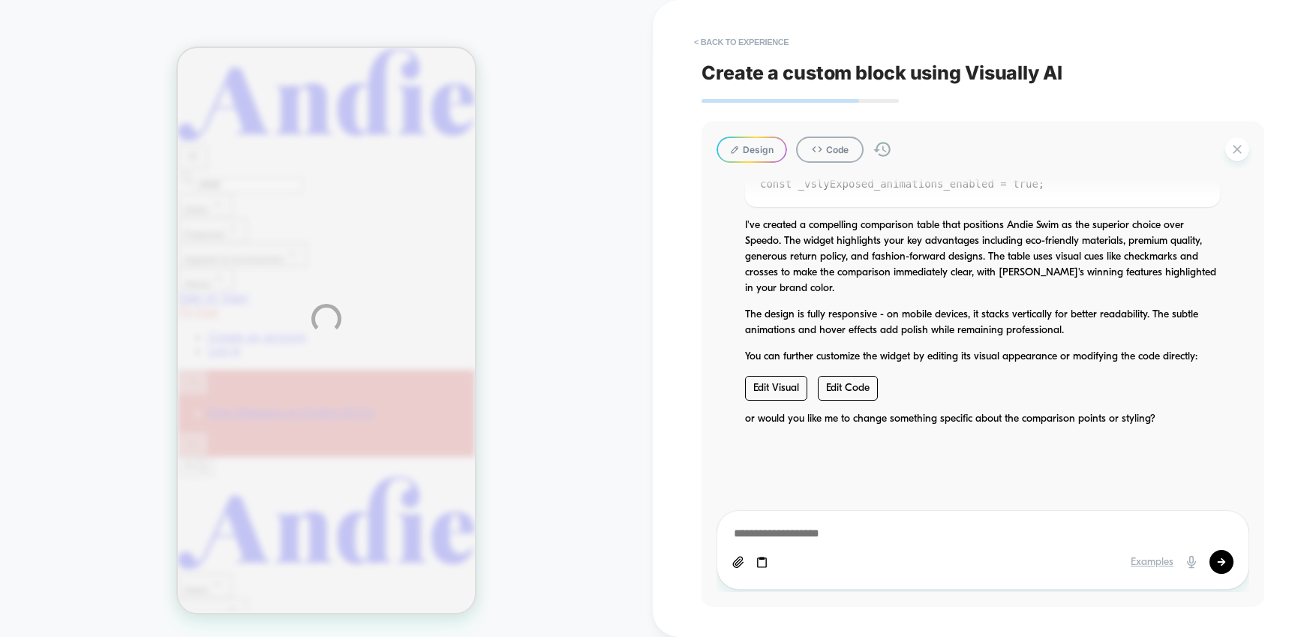
type textarea "*"
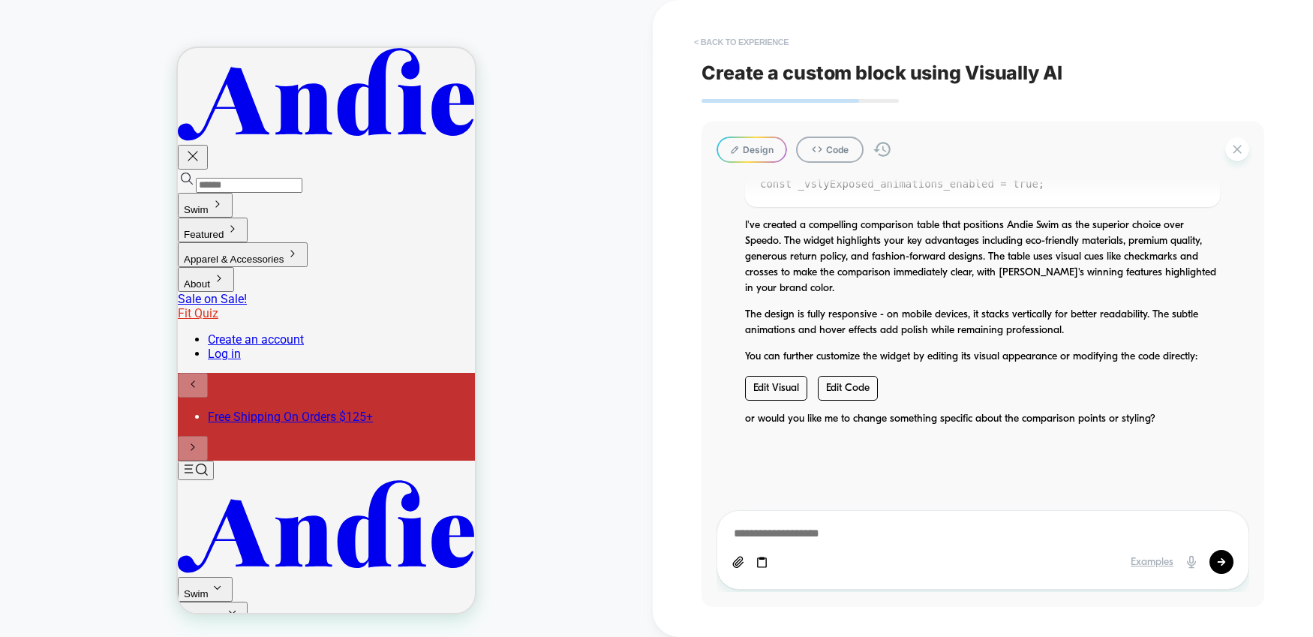
click at [727, 40] on button "< Back to experience" at bounding box center [742, 42] width 110 height 24
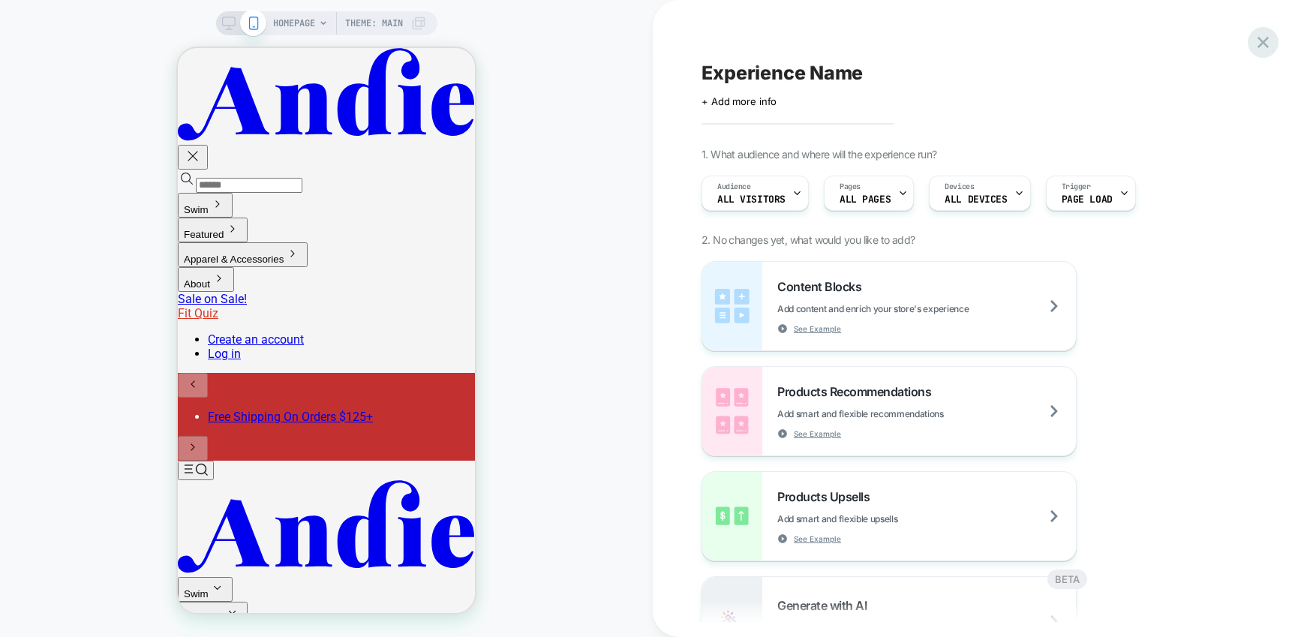
click at [1259, 41] on icon at bounding box center [1263, 42] width 20 height 20
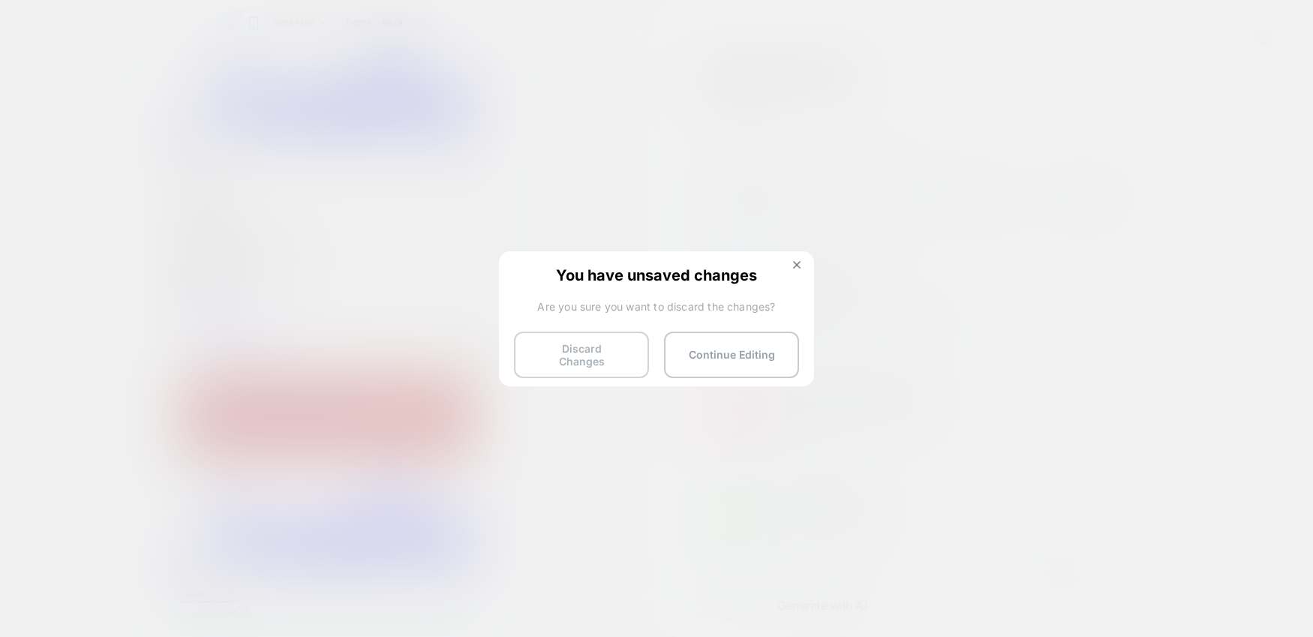
click at [612, 350] on button "Discard Changes" at bounding box center [581, 355] width 135 height 47
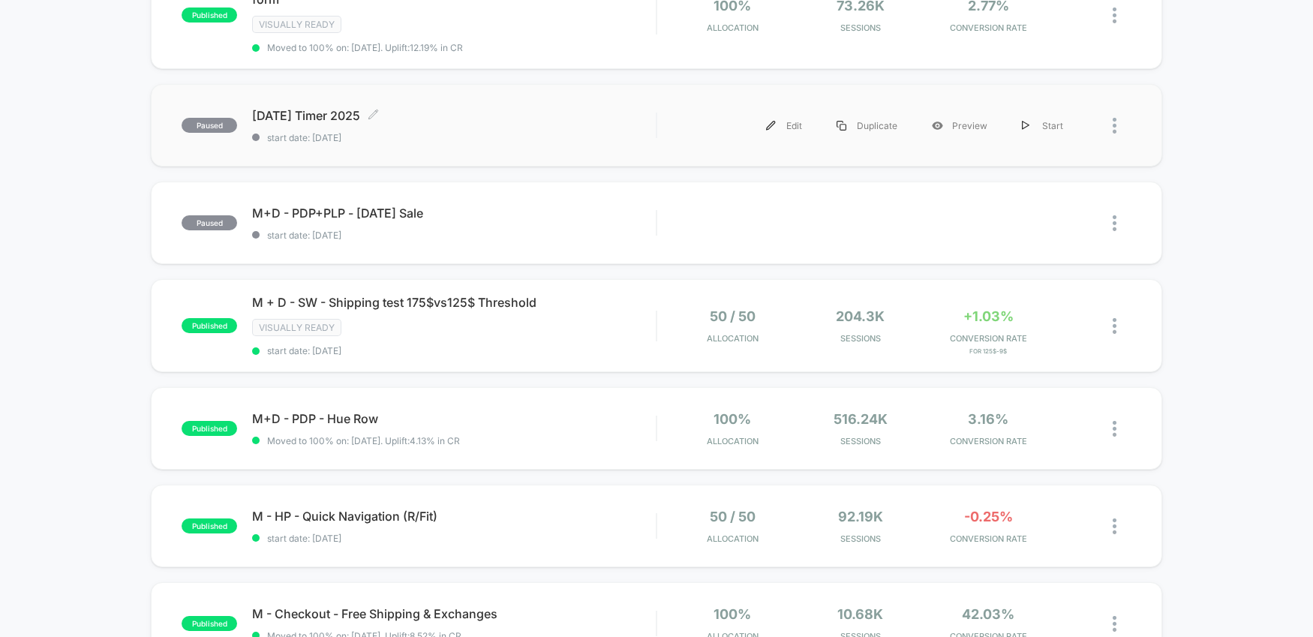
scroll to position [402, 0]
